Goal: Task Accomplishment & Management: Manage account settings

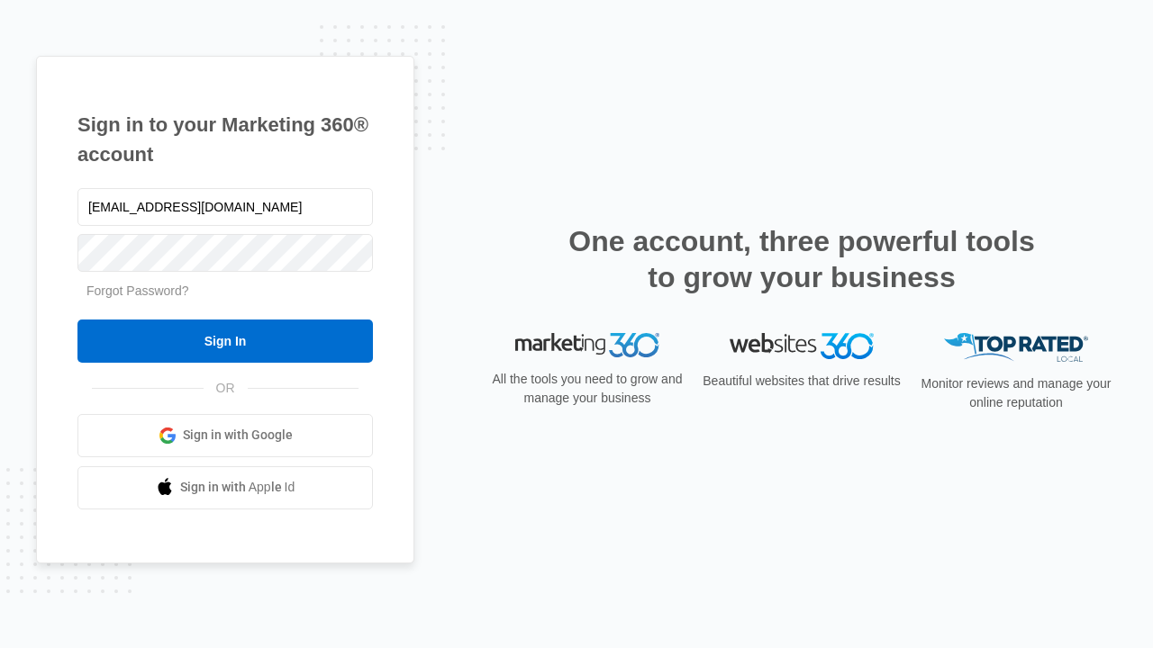
type input "[EMAIL_ADDRESS][DOMAIN_NAME]"
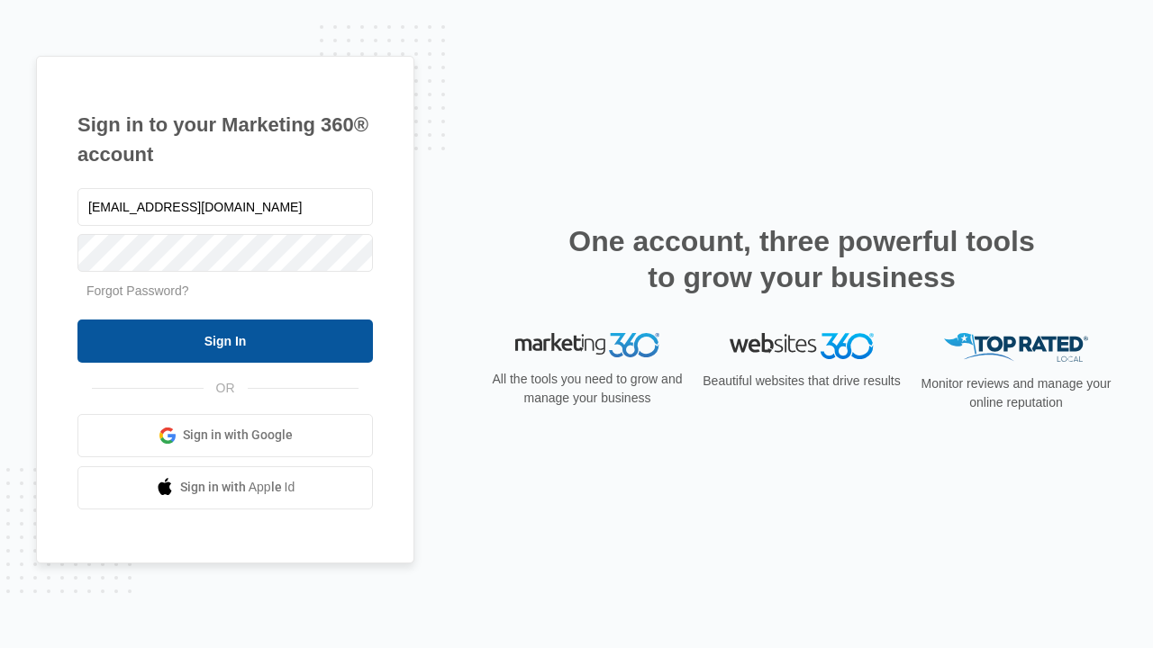
click at [225, 340] on input "Sign In" at bounding box center [224, 341] width 295 height 43
